Goal: Transaction & Acquisition: Purchase product/service

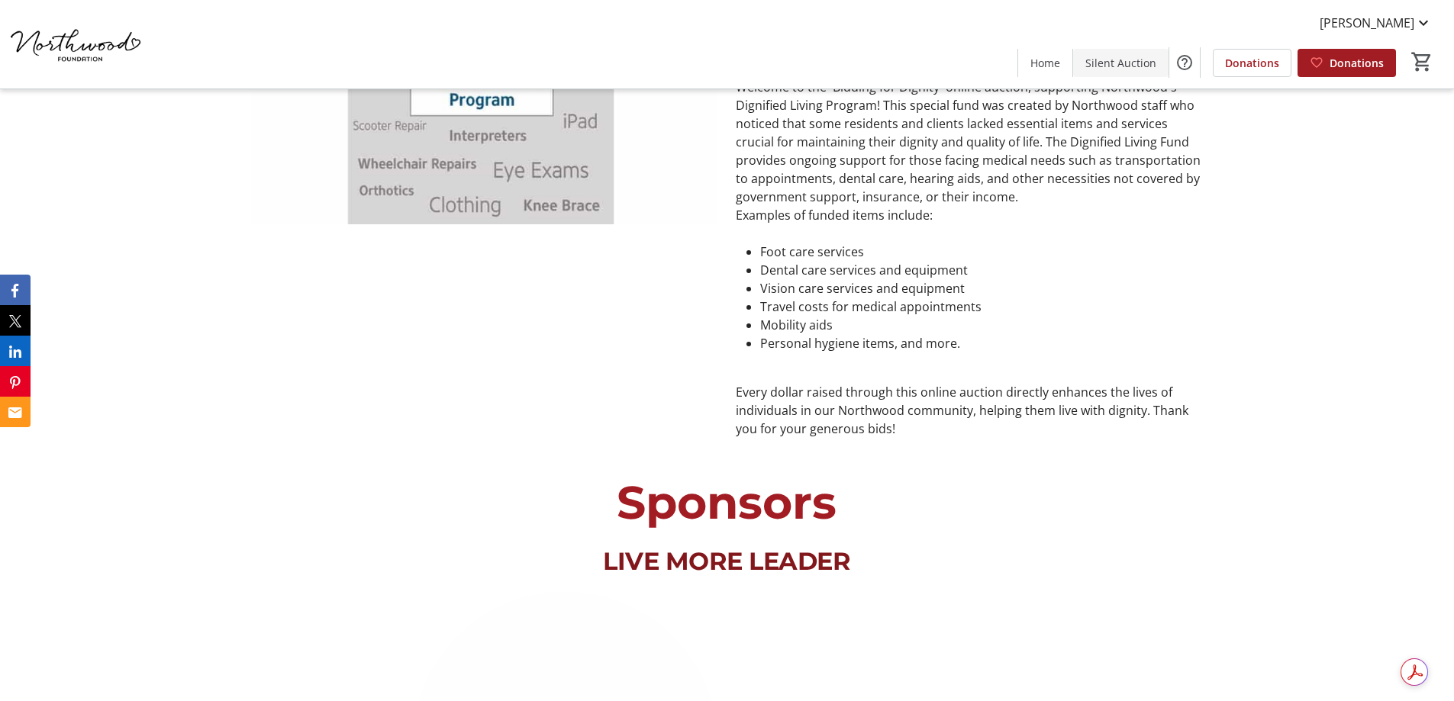
scroll to position [534, 0]
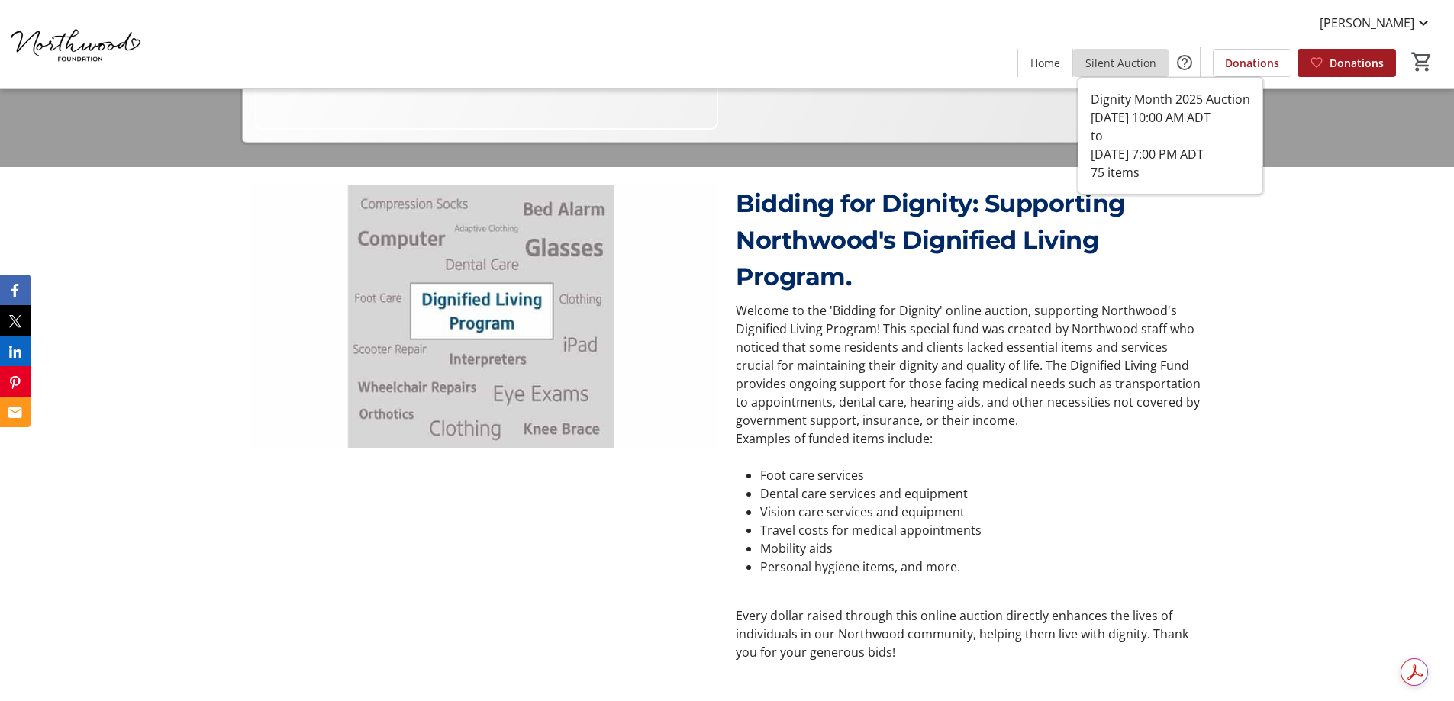
click at [1126, 69] on span "Silent Auction" at bounding box center [1120, 63] width 71 height 16
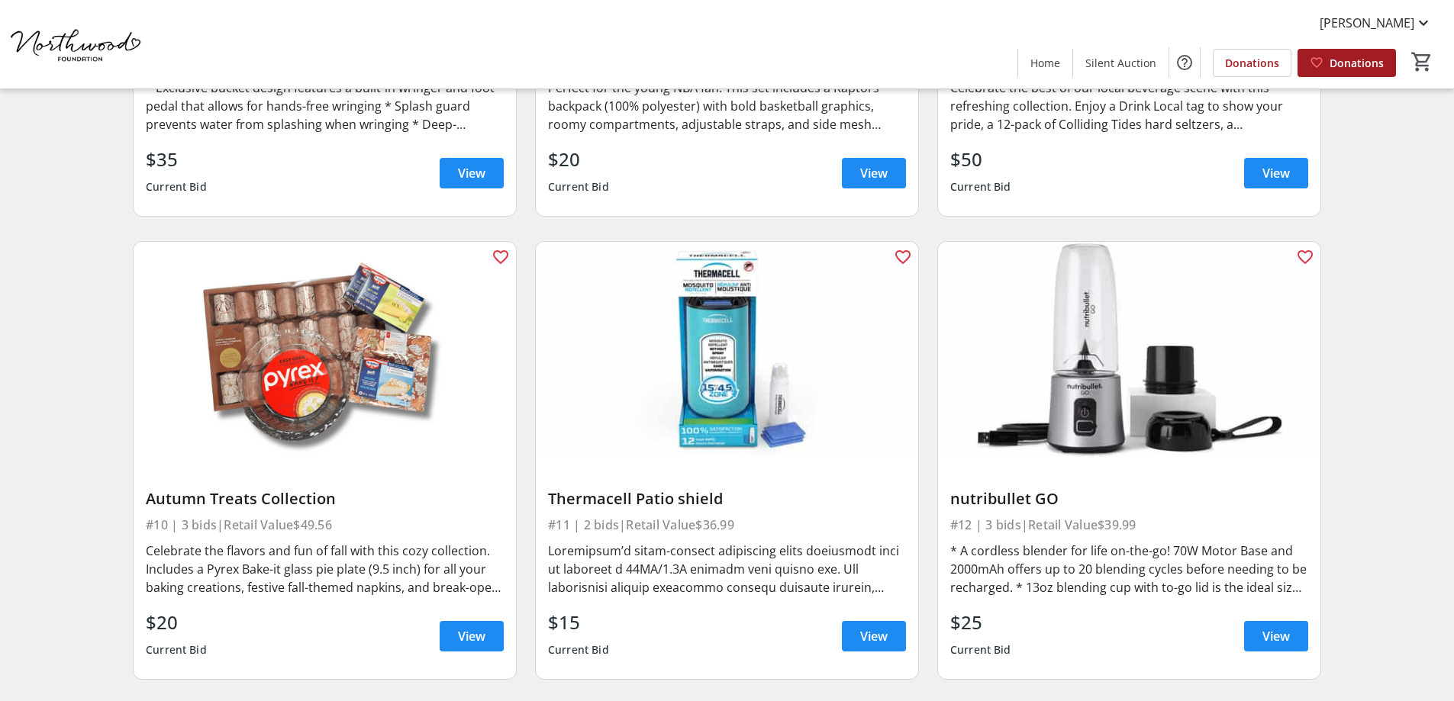
scroll to position [1450, 0]
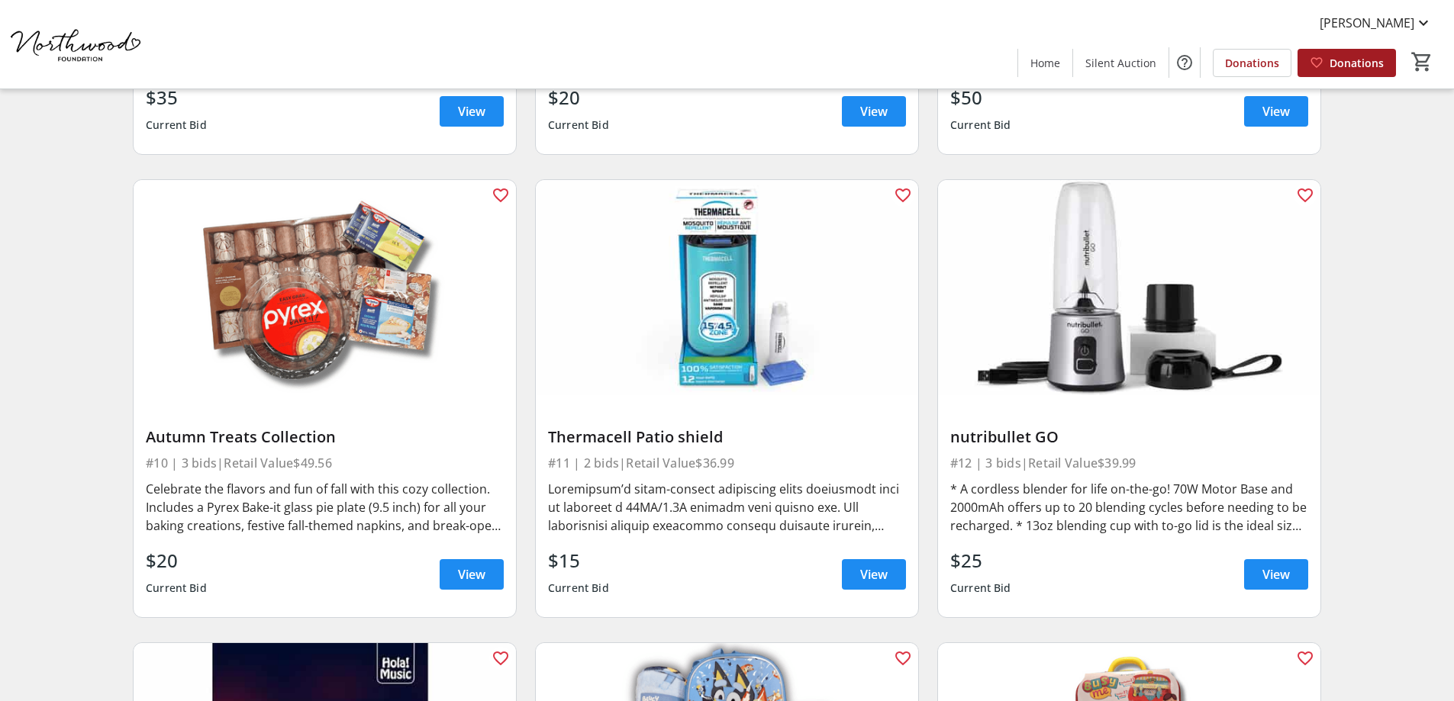
click at [299, 441] on div "Autumn Treats Collection" at bounding box center [325, 437] width 358 height 18
click at [475, 578] on span "View" at bounding box center [471, 574] width 27 height 18
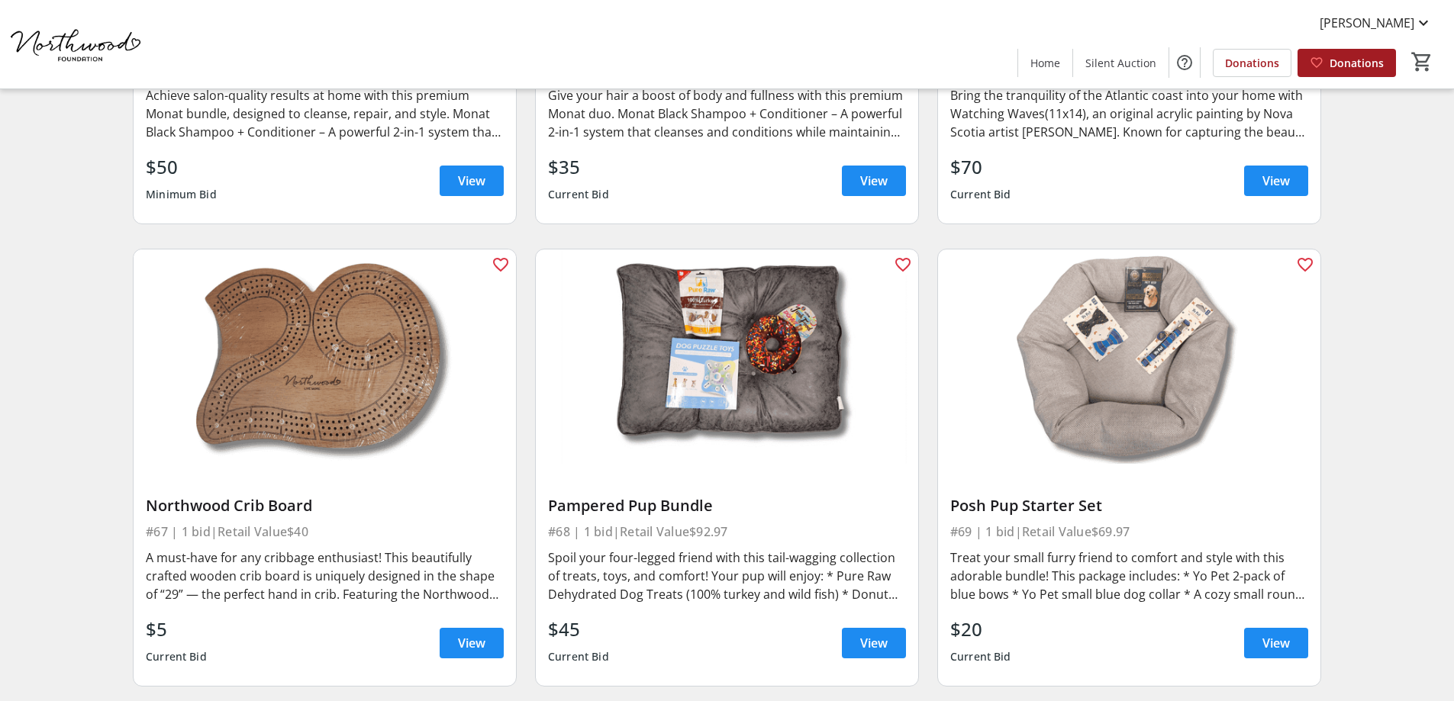
scroll to position [10302, 0]
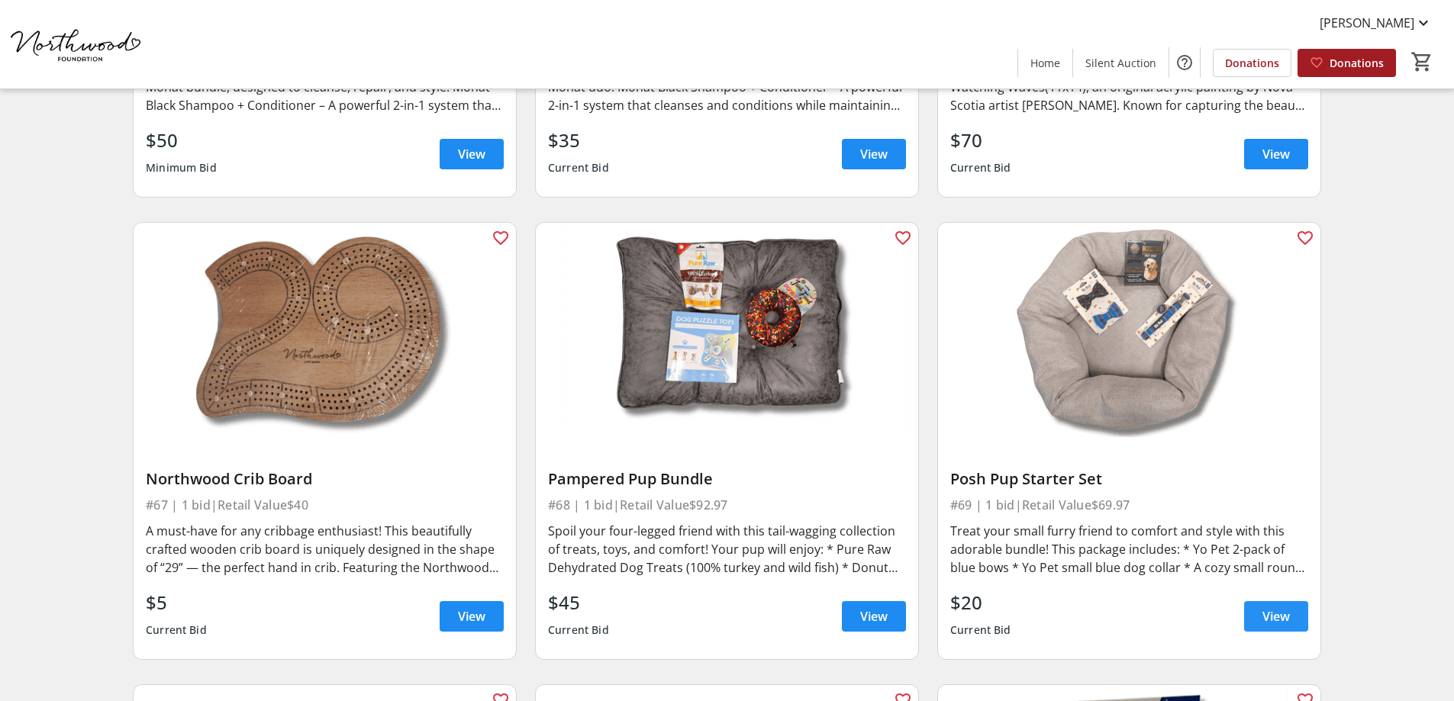
click at [1279, 607] on span "View" at bounding box center [1275, 616] width 27 height 18
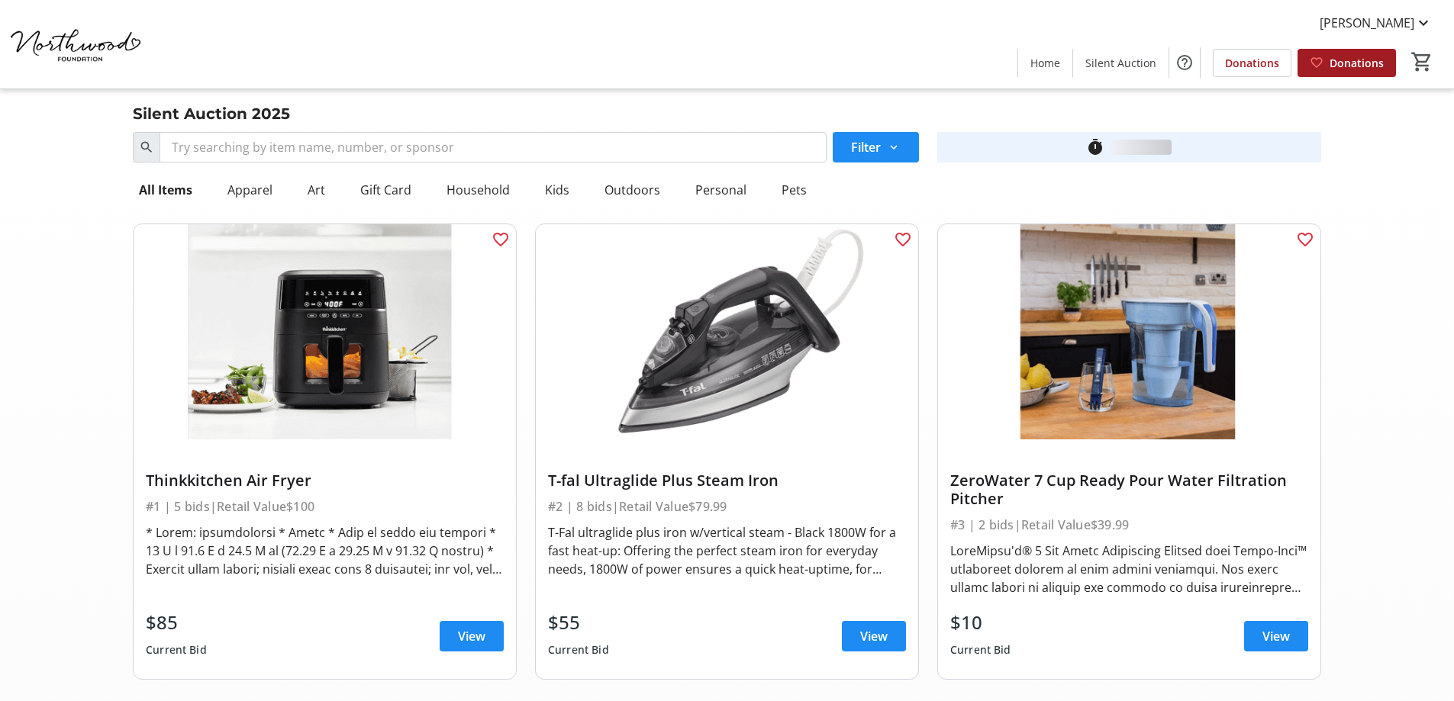
scroll to position [10302, 0]
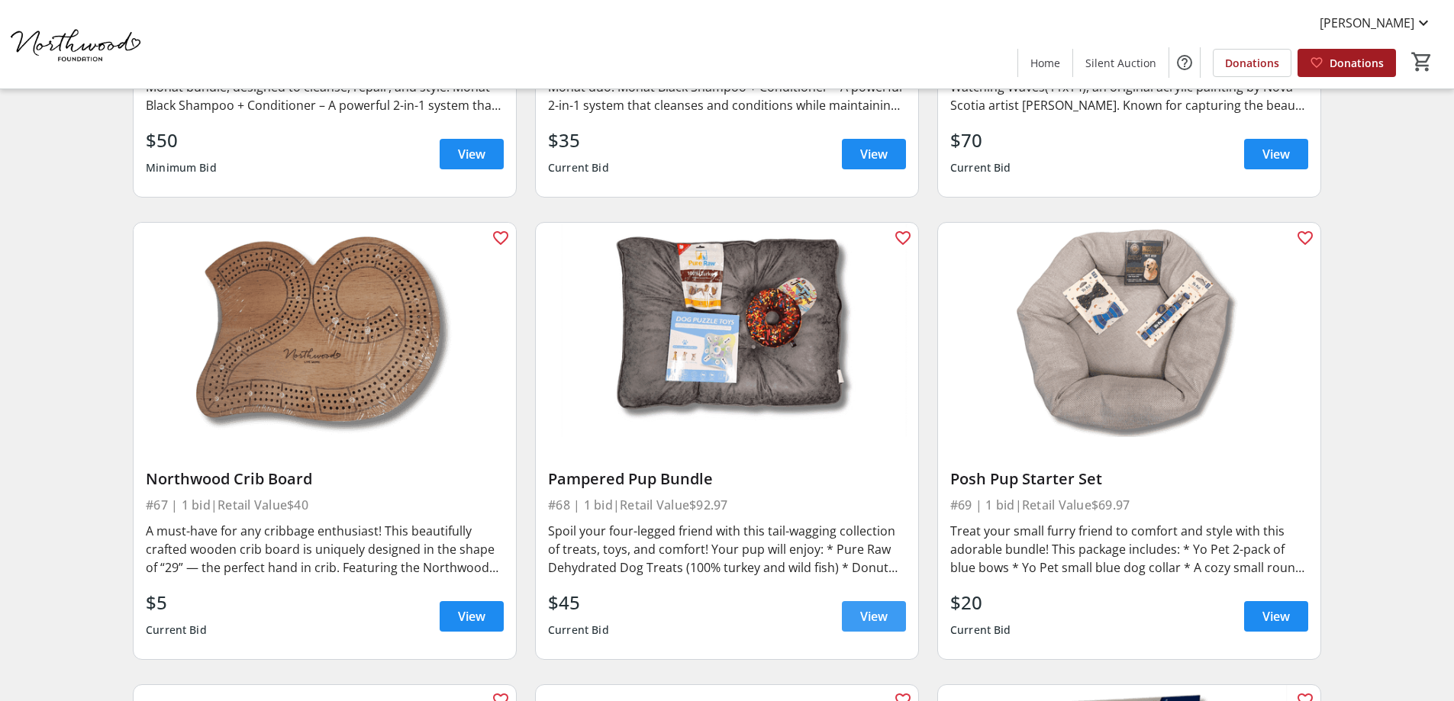
click at [875, 607] on span "View" at bounding box center [873, 616] width 27 height 18
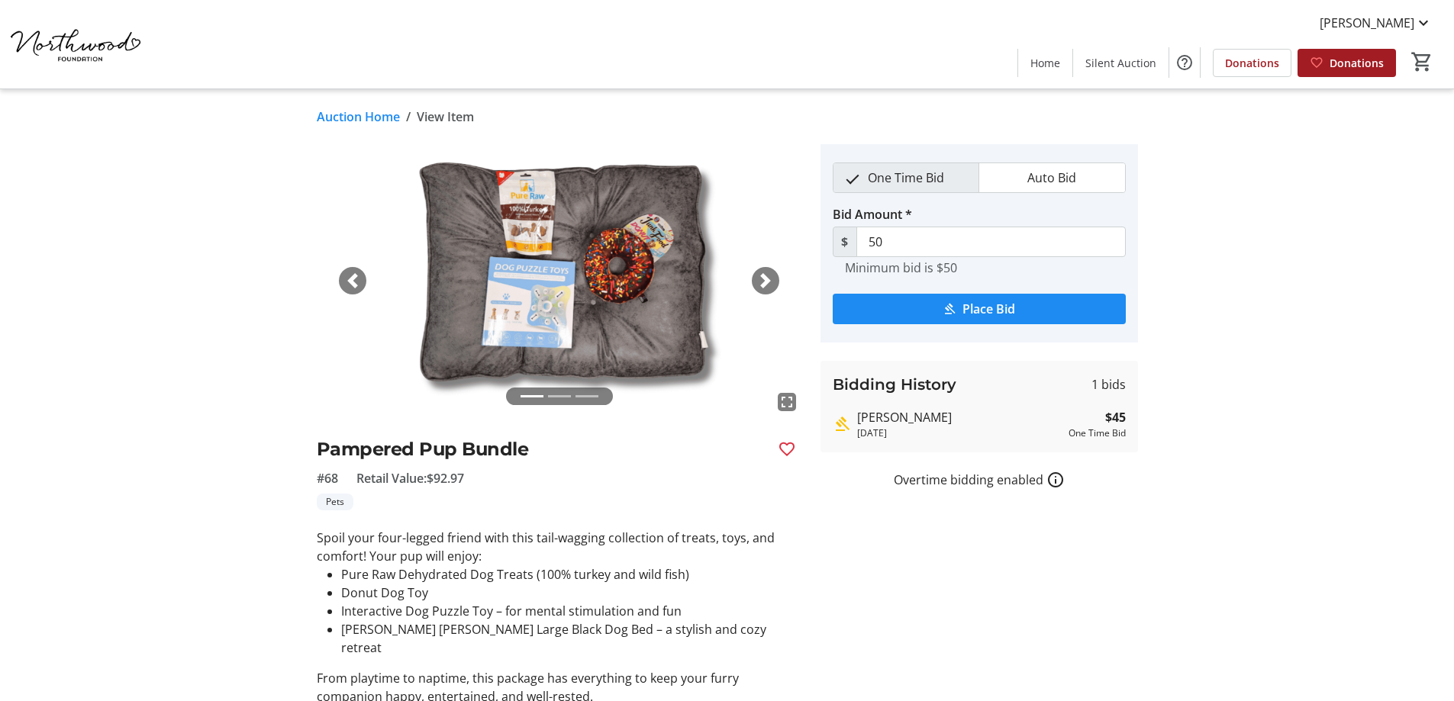
click at [761, 283] on span "button" at bounding box center [765, 280] width 15 height 15
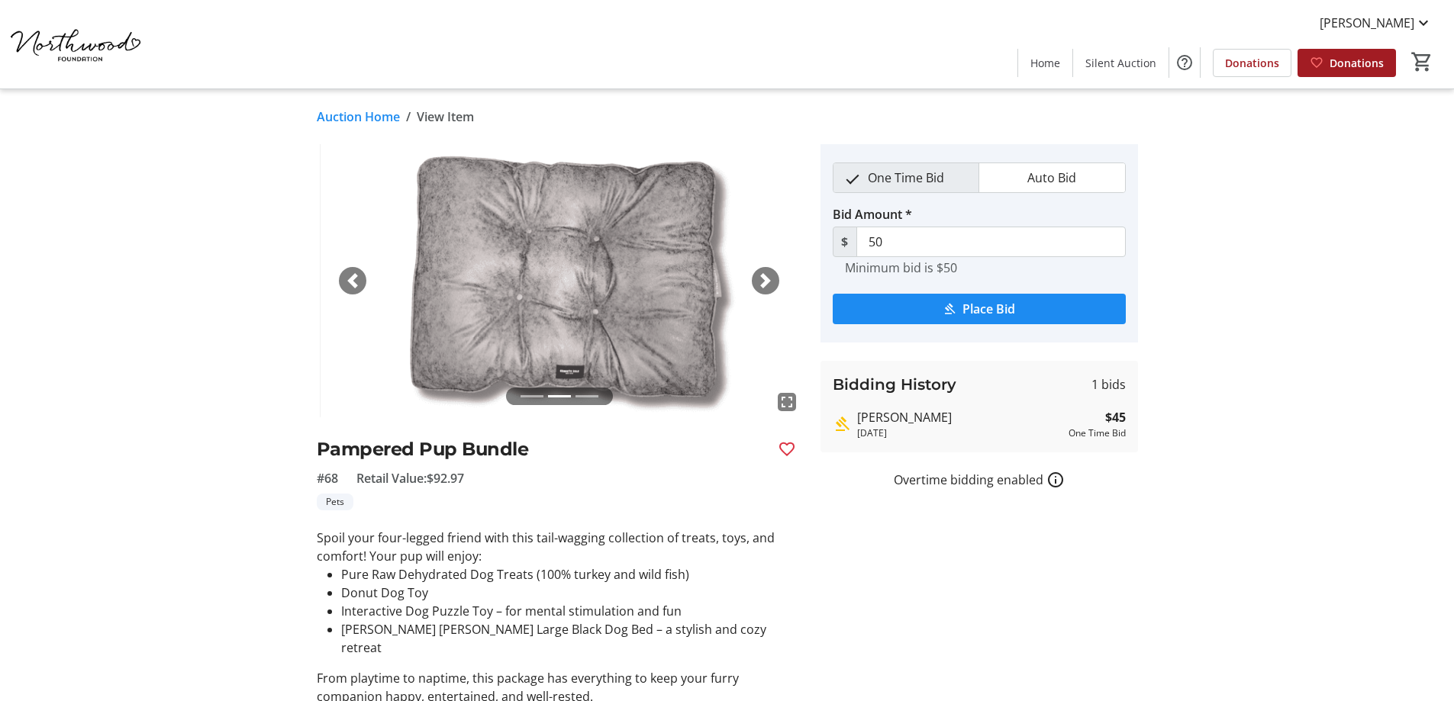
click at [761, 283] on span "button" at bounding box center [765, 280] width 15 height 15
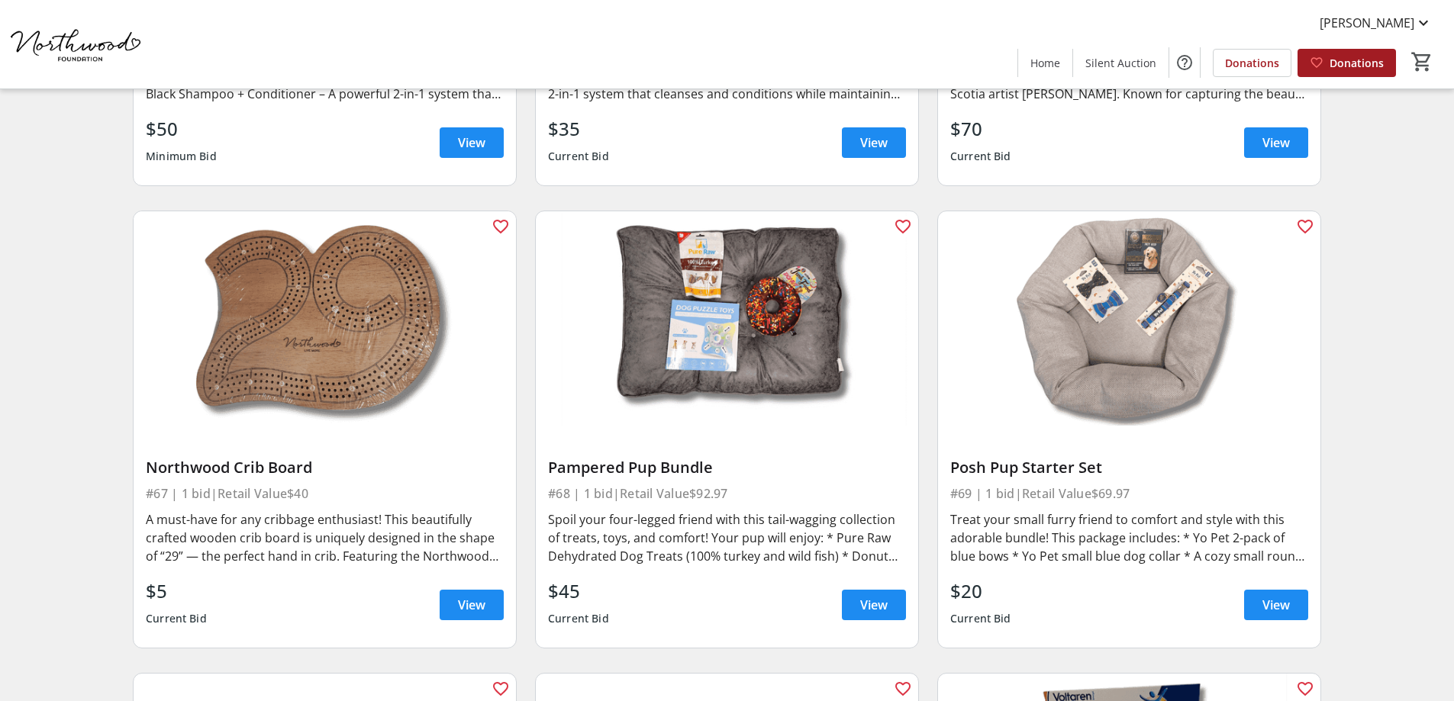
scroll to position [10279, 0]
